Goal: Navigation & Orientation: Find specific page/section

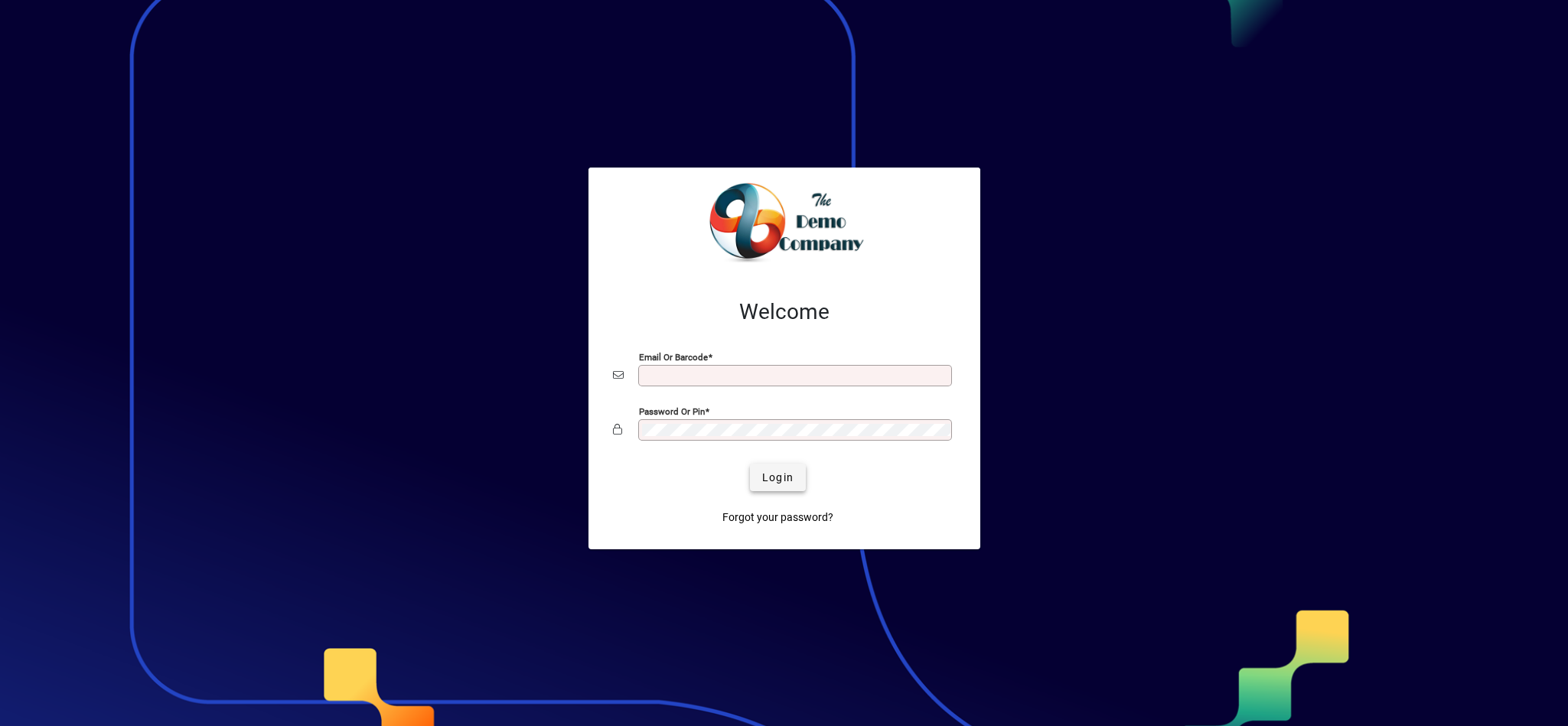
type input "**********"
click at [773, 471] on span "Login" at bounding box center [777, 478] width 31 height 16
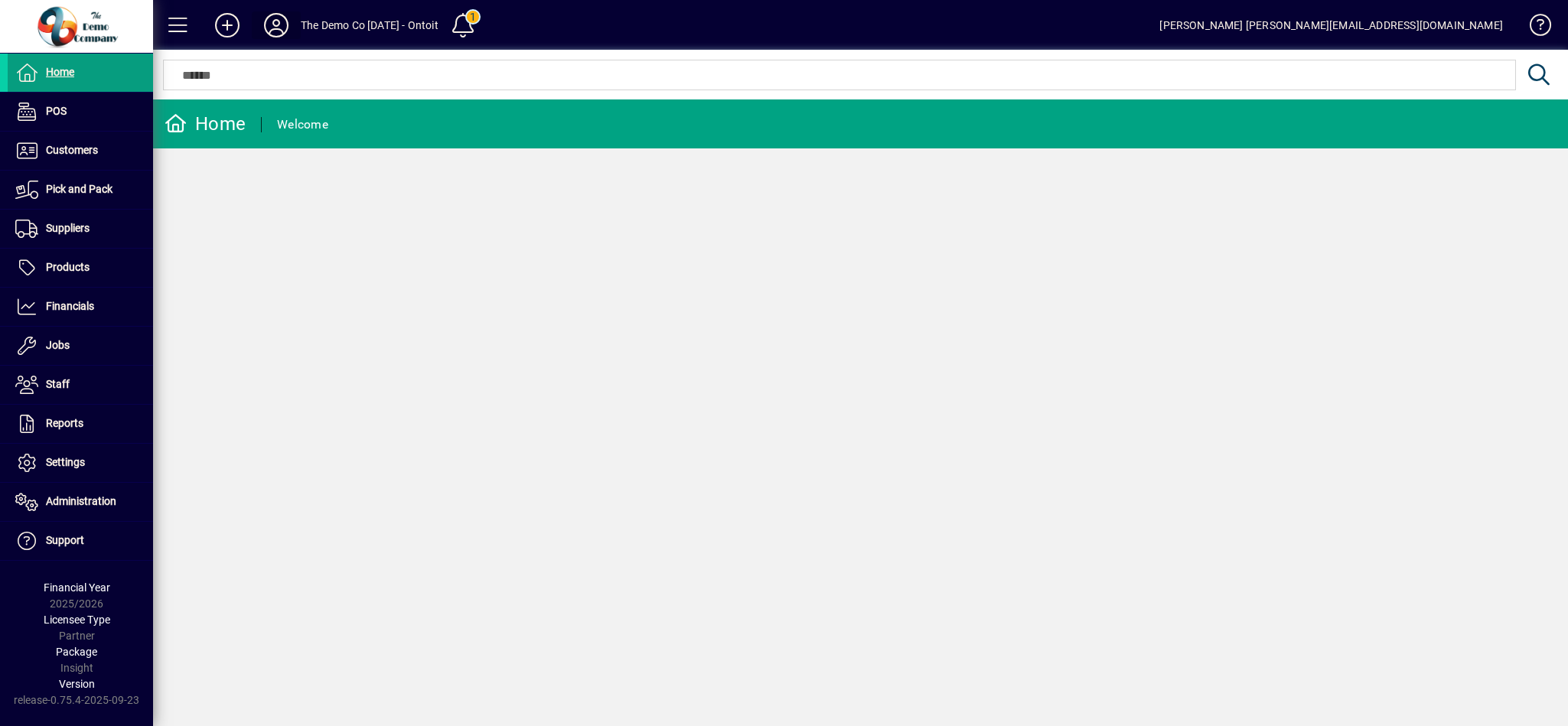
click at [278, 29] on icon at bounding box center [276, 24] width 30 height 24
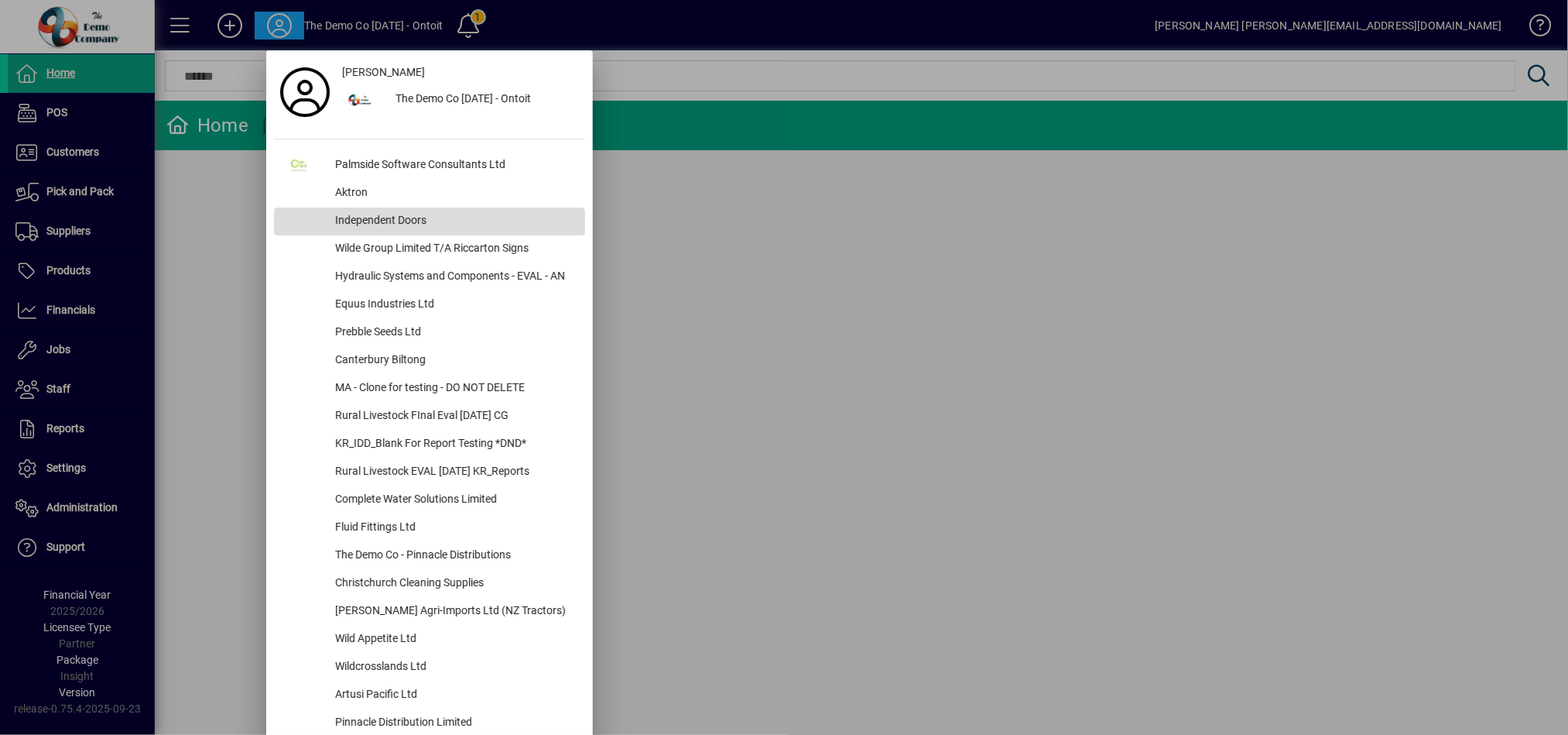
click at [385, 217] on div "Independent Doors" at bounding box center [454, 221] width 262 height 28
